Goal: Information Seeking & Learning: Learn about a topic

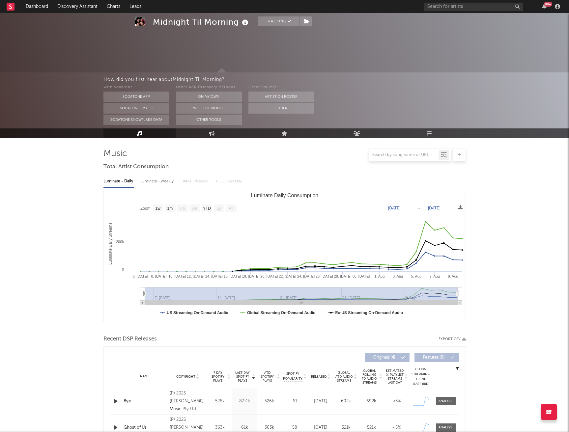
select select "1w"
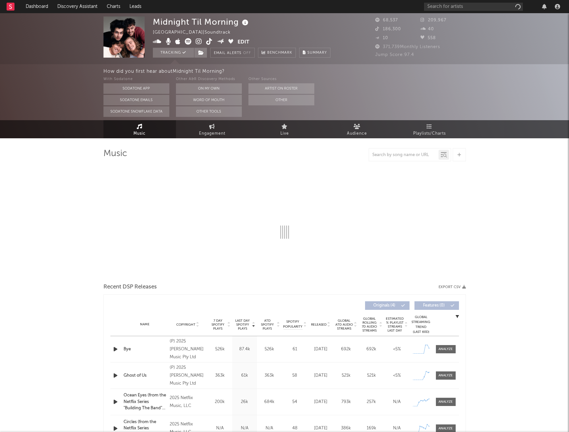
select select "1w"
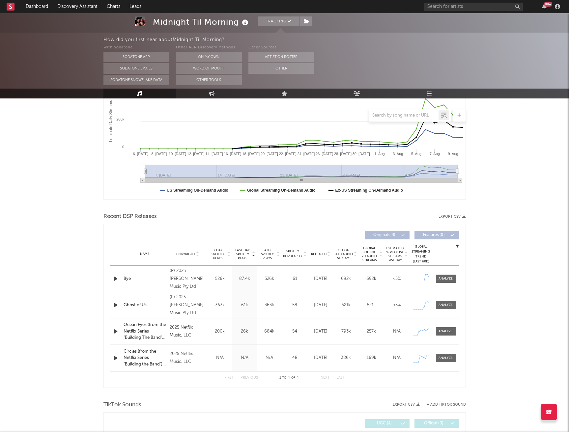
scroll to position [126, 0]
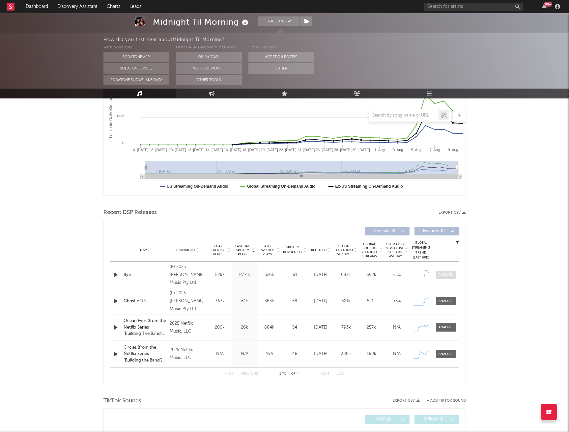
click at [443, 276] on div at bounding box center [445, 274] width 14 height 5
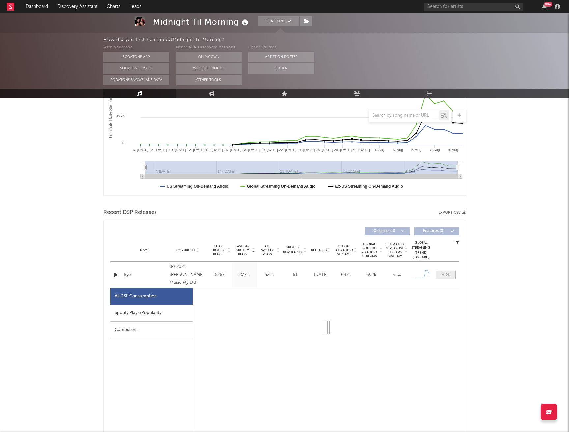
select select "1w"
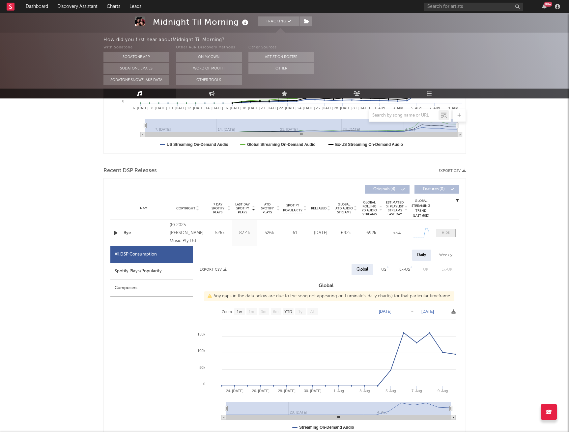
scroll to position [172, 0]
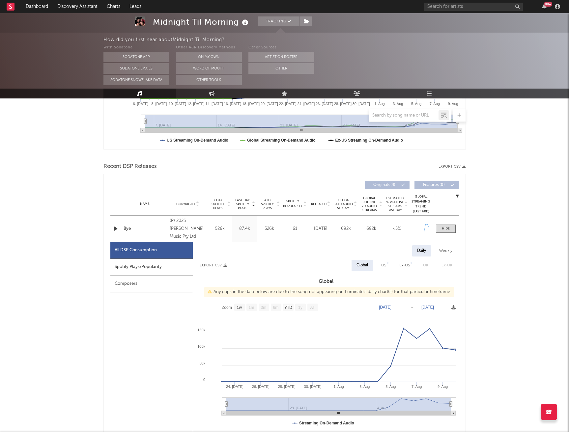
click at [172, 273] on div "Spotify Plays/Popularity" at bounding box center [151, 267] width 82 height 17
select select "1w"
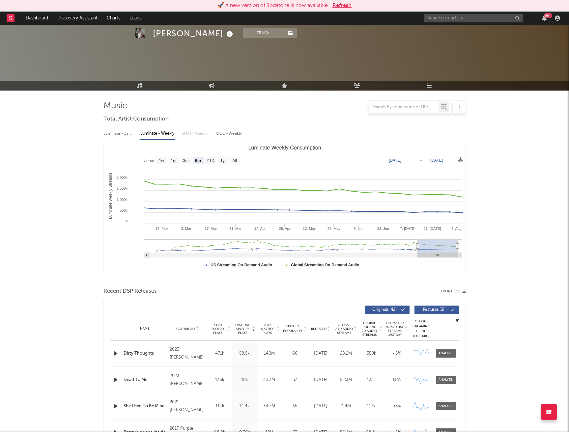
select select "6m"
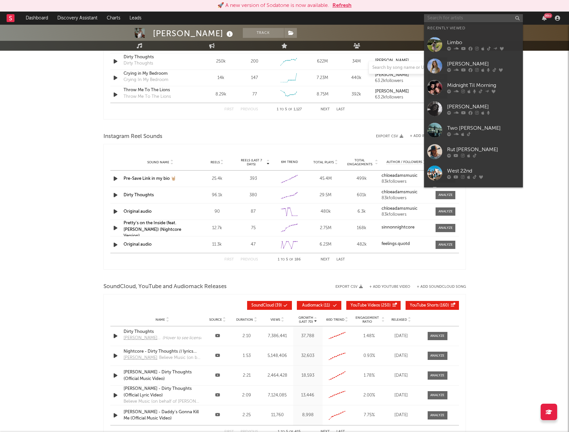
click at [482, 18] on input "text" at bounding box center [473, 18] width 99 height 8
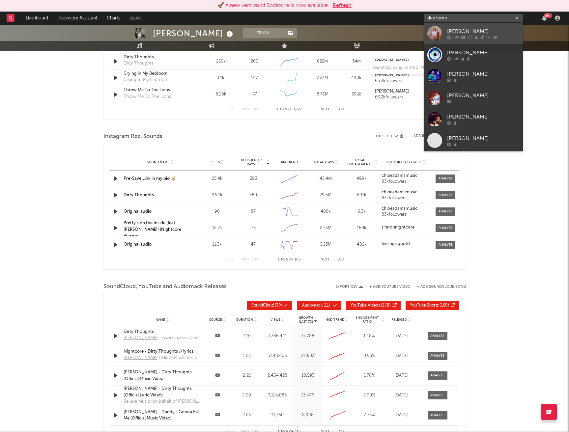
type input "dev lemo"
click at [464, 29] on div "Dev Lemons" at bounding box center [483, 31] width 72 height 8
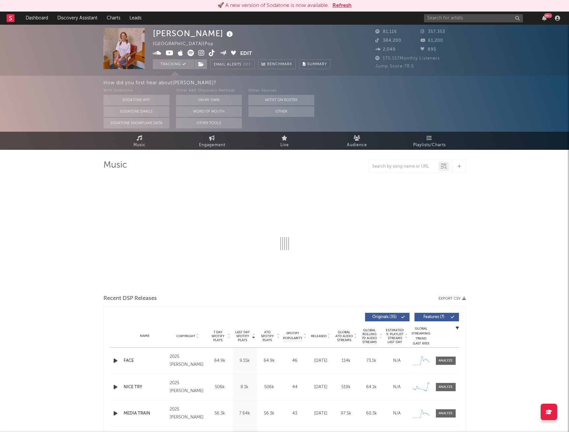
select select "6m"
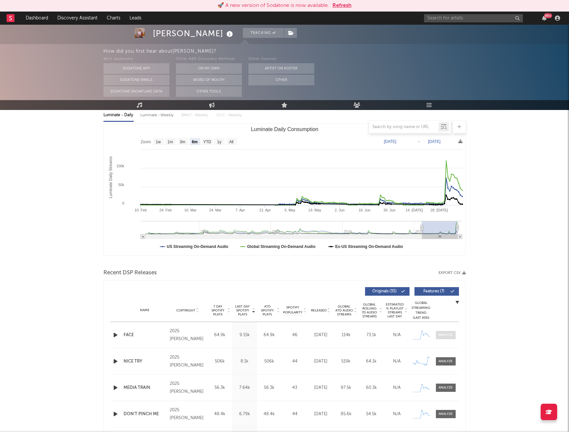
scroll to position [64, 0]
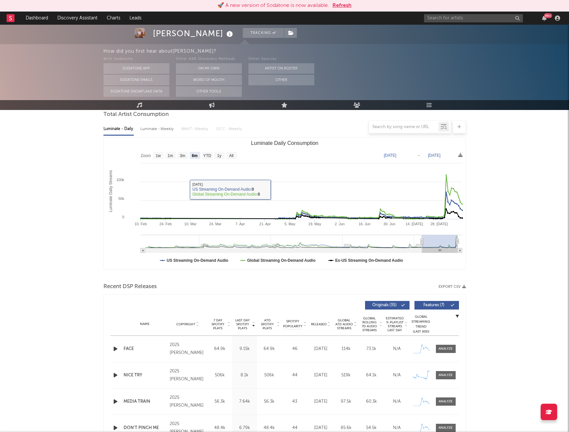
click at [169, 131] on div at bounding box center [284, 126] width 362 height 13
click at [161, 129] on div at bounding box center [284, 126] width 362 height 13
click at [154, 133] on div "Luminate - Weekly" at bounding box center [157, 128] width 35 height 11
select select "6m"
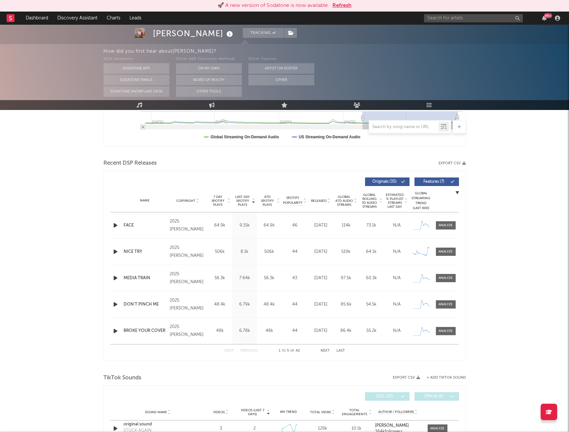
scroll to position [205, 0]
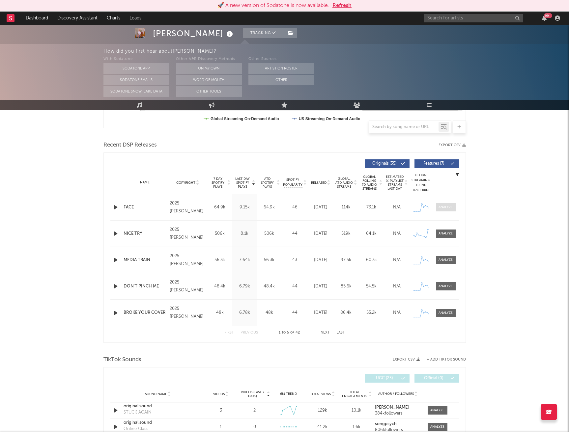
click at [447, 208] on div at bounding box center [445, 207] width 14 height 5
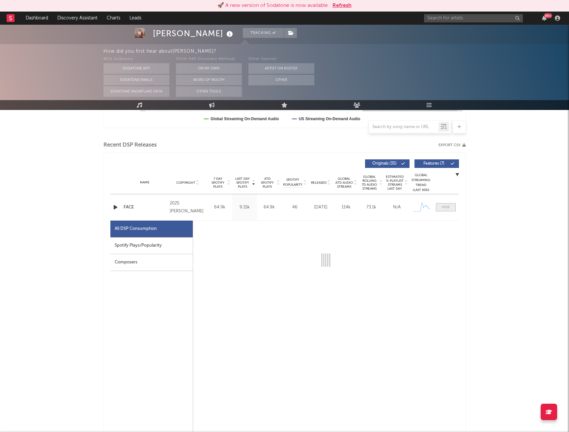
select select "1w"
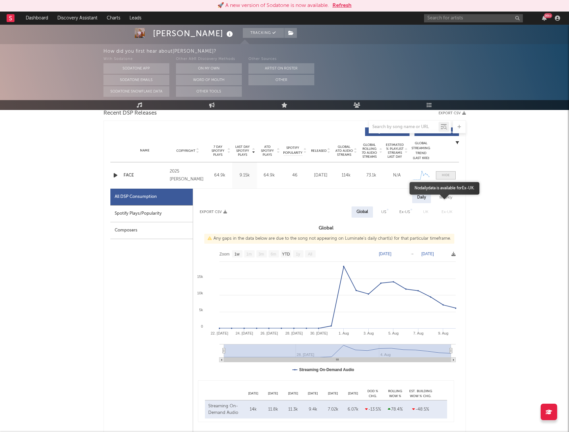
scroll to position [243, 0]
